Goal: Find specific page/section: Find specific page/section

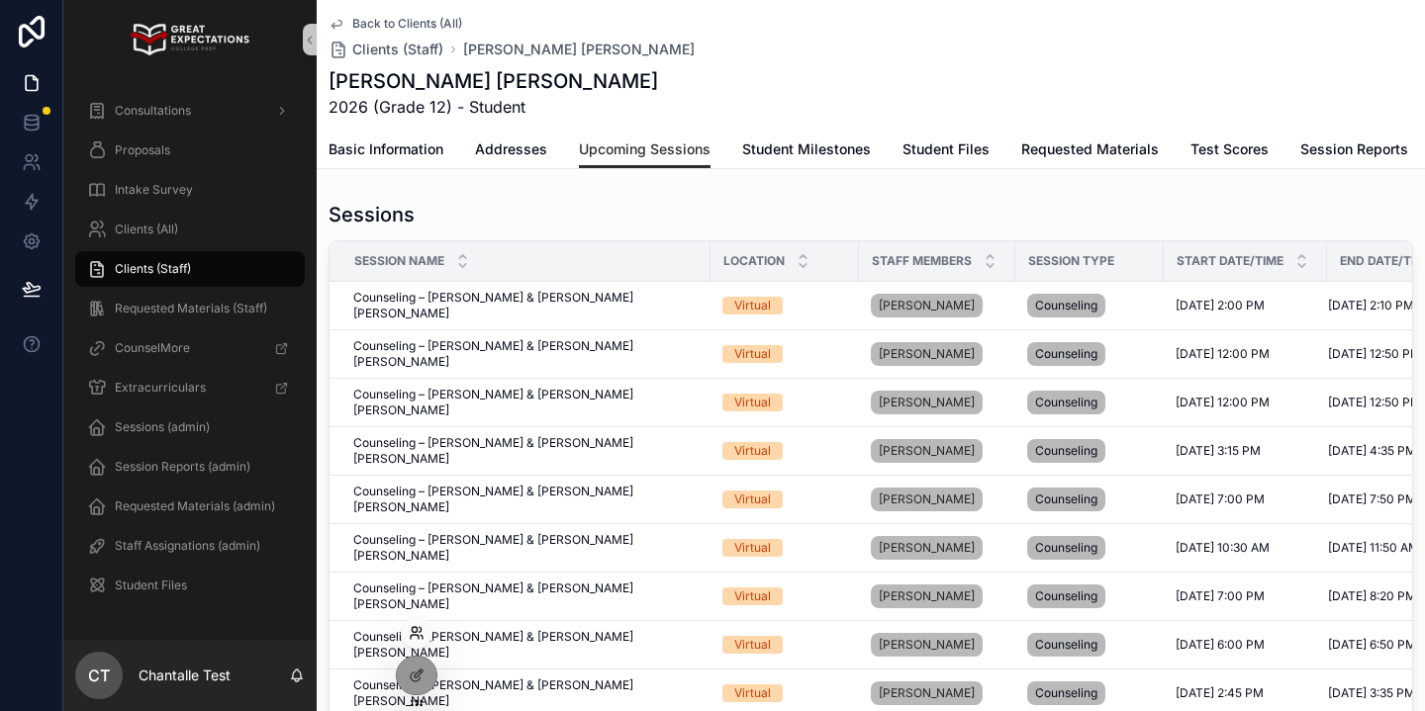
click at [421, 639] on icon at bounding box center [417, 633] width 16 height 16
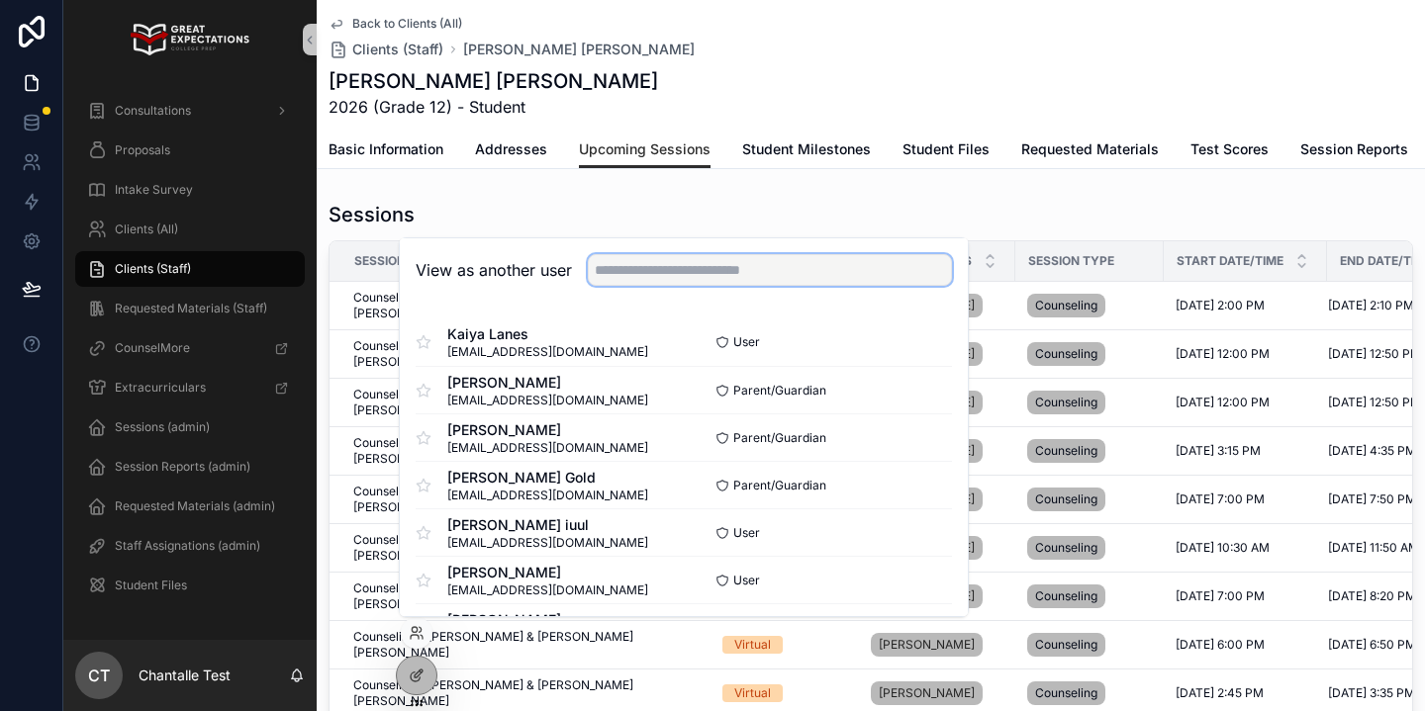
click at [692, 275] on input "text" at bounding box center [770, 270] width 364 height 32
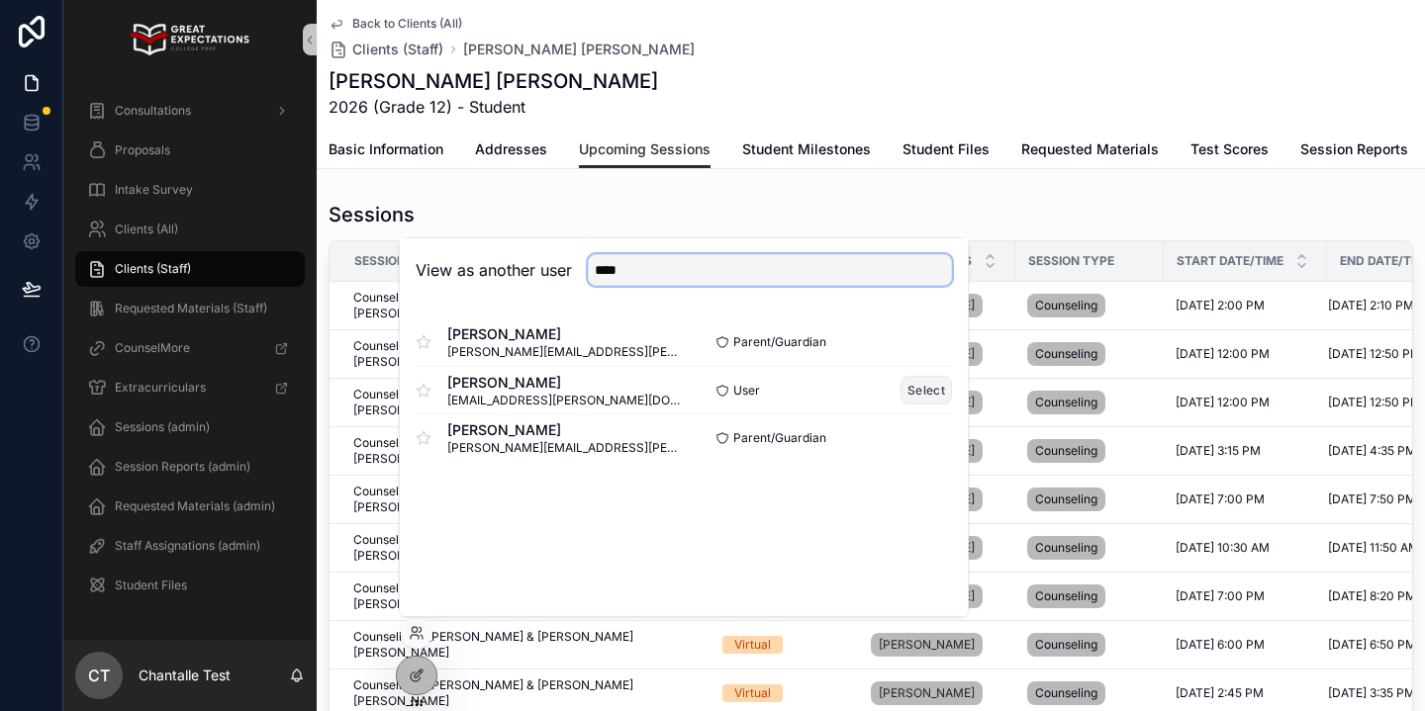
type input "****"
click at [902, 387] on button "Select" at bounding box center [925, 390] width 51 height 29
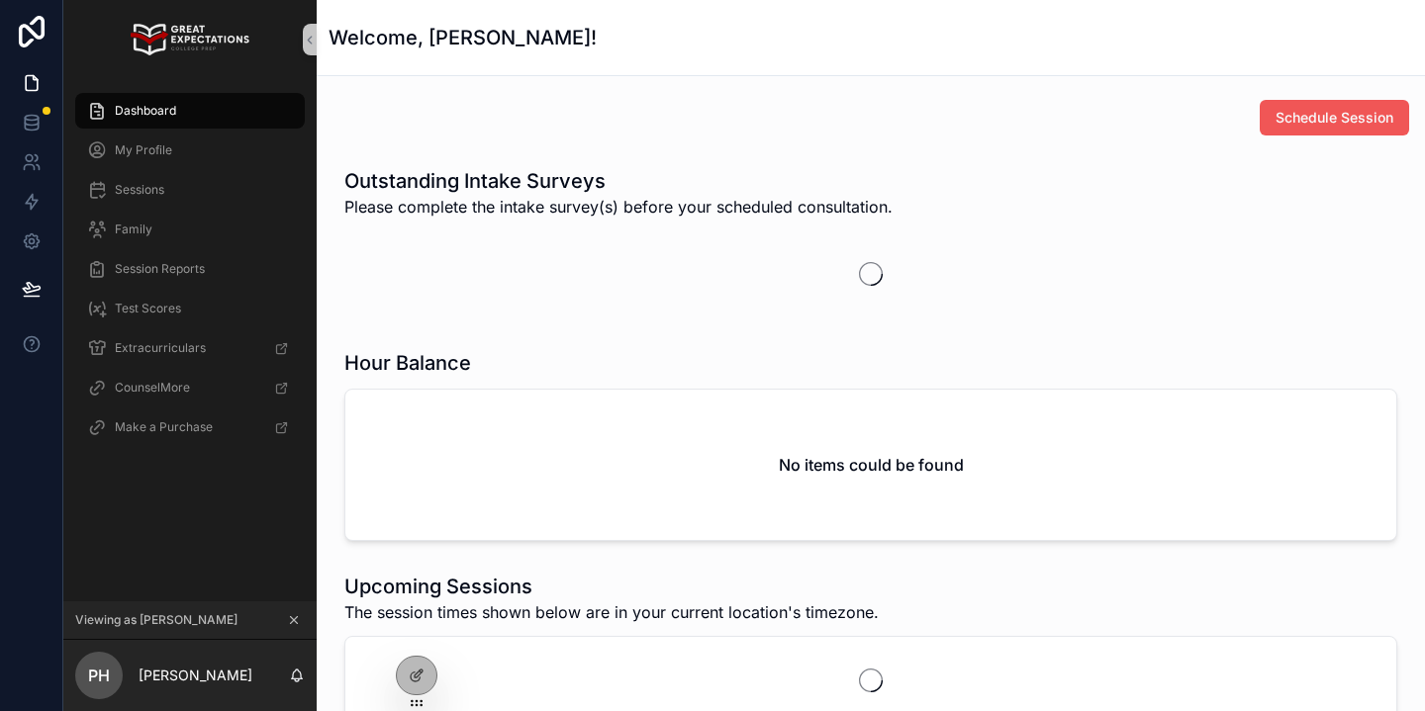
click at [1359, 118] on span "Schedule Session" at bounding box center [1334, 118] width 118 height 20
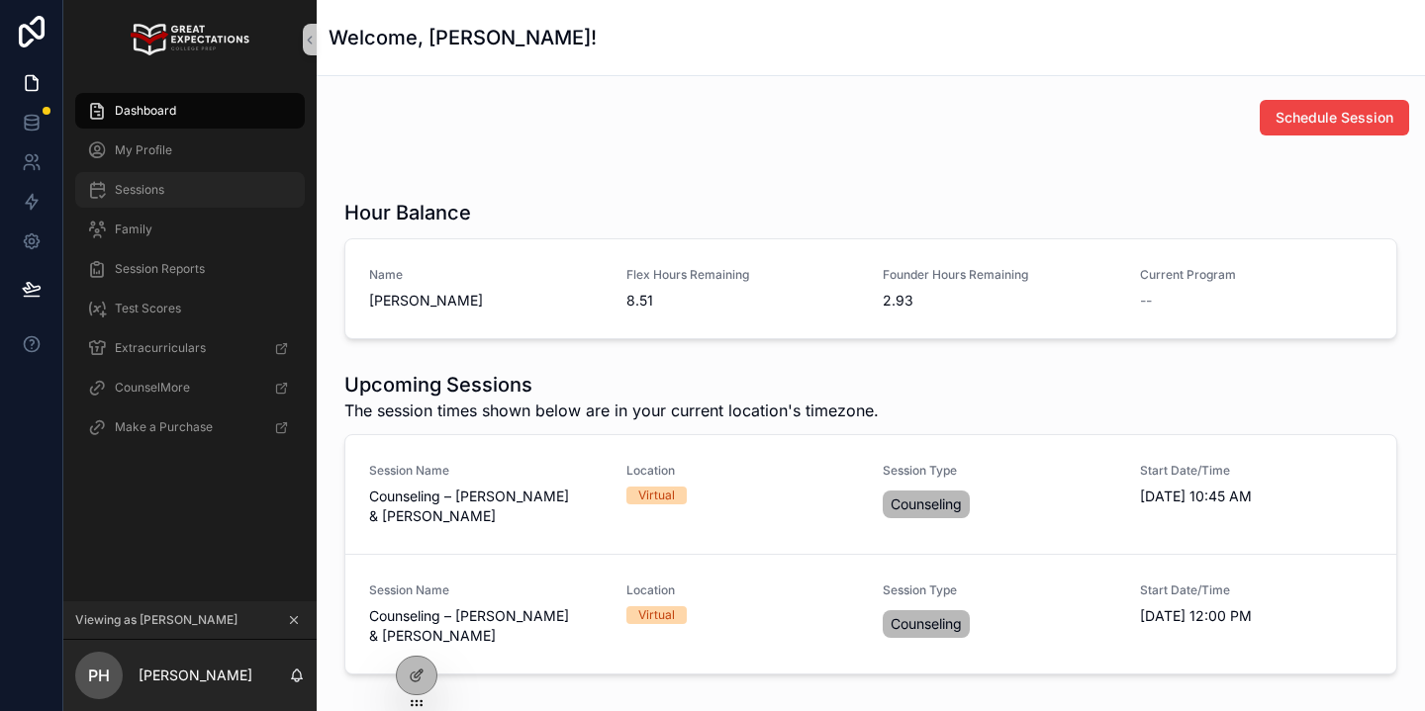
click at [211, 189] on div "Sessions" at bounding box center [190, 190] width 206 height 32
